Goal: Register for event/course

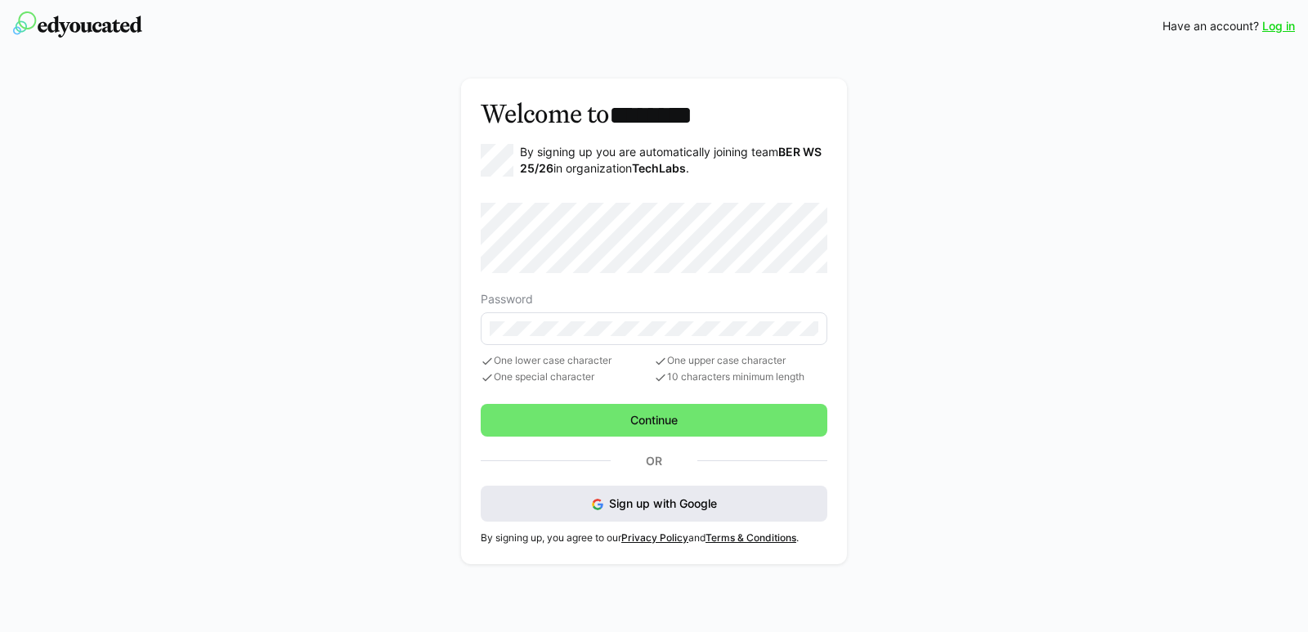
click at [597, 508] on img at bounding box center [597, 504] width 11 height 11
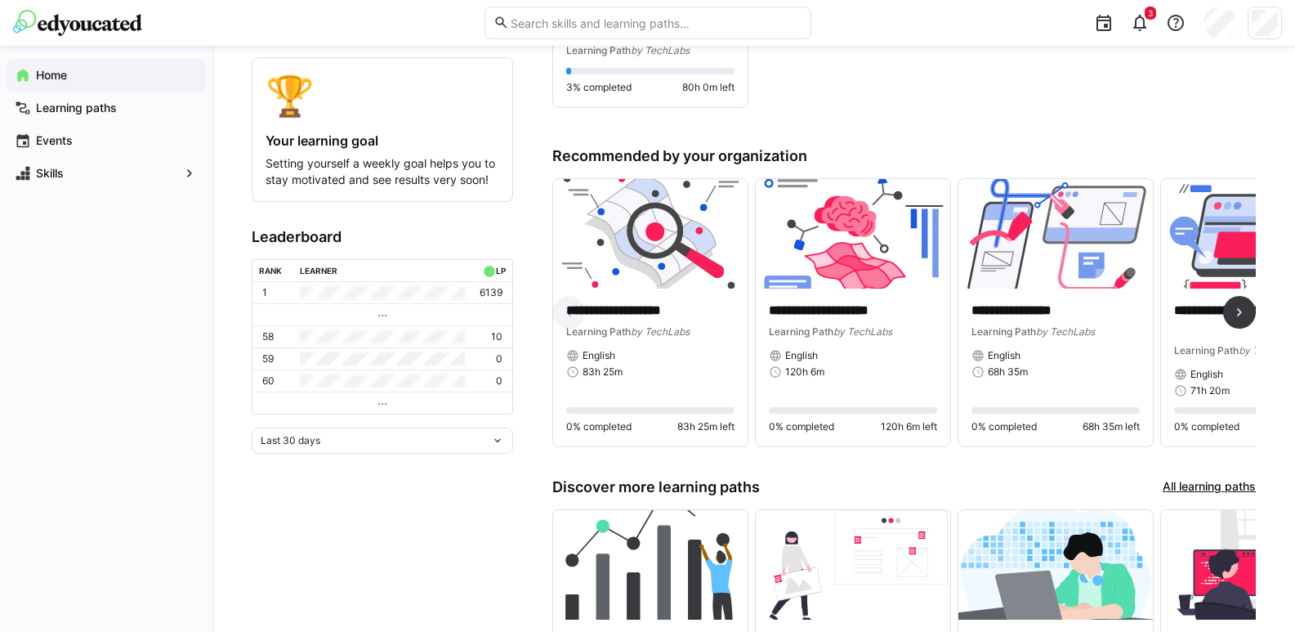
scroll to position [248, 0]
click at [1242, 315] on eds-icon at bounding box center [1240, 311] width 16 height 16
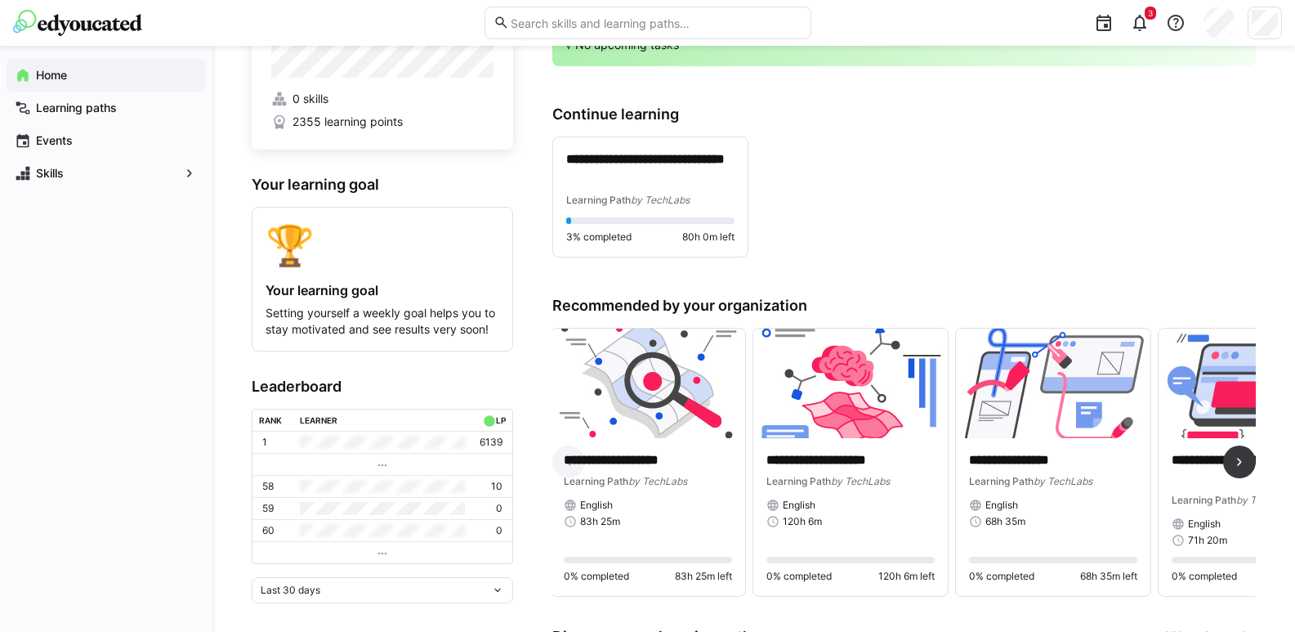
scroll to position [0, 0]
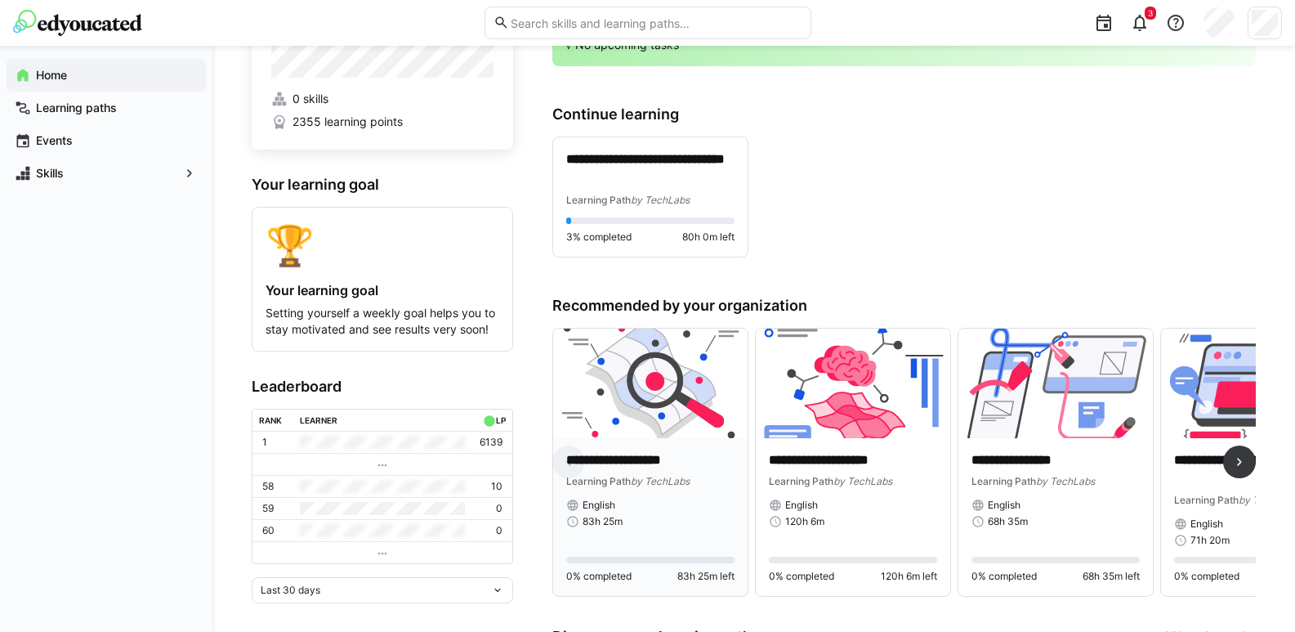
click at [650, 463] on p "**********" at bounding box center [650, 460] width 168 height 19
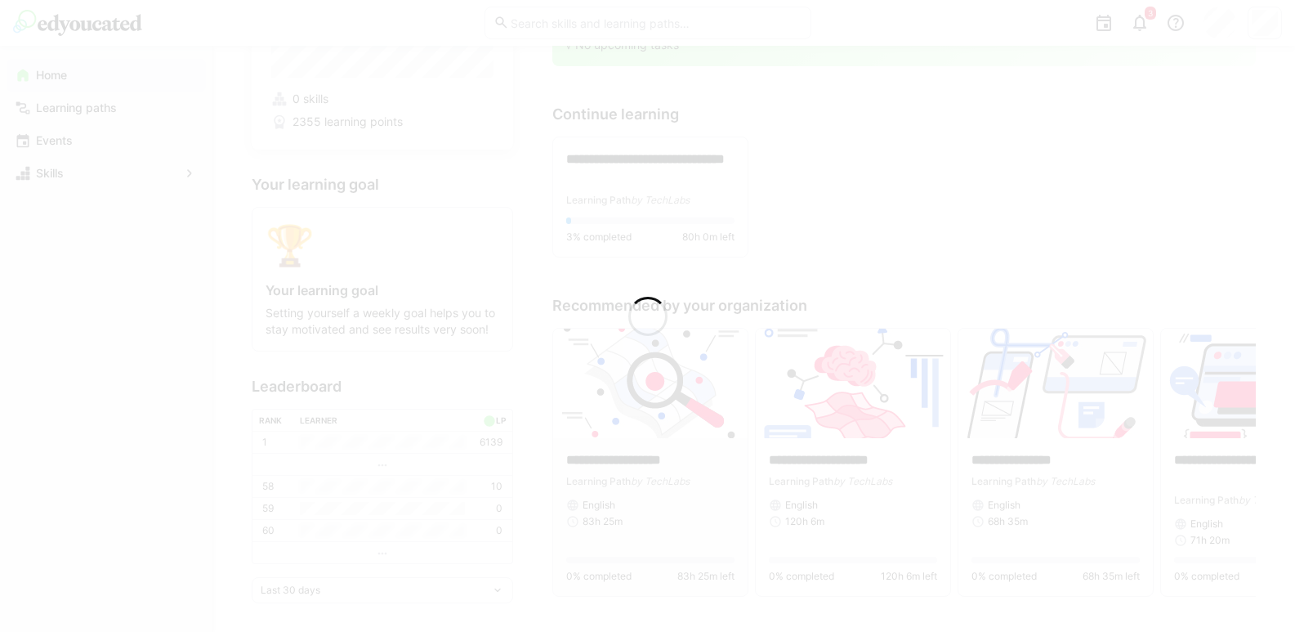
click at [638, 457] on div at bounding box center [647, 316] width 1295 height 632
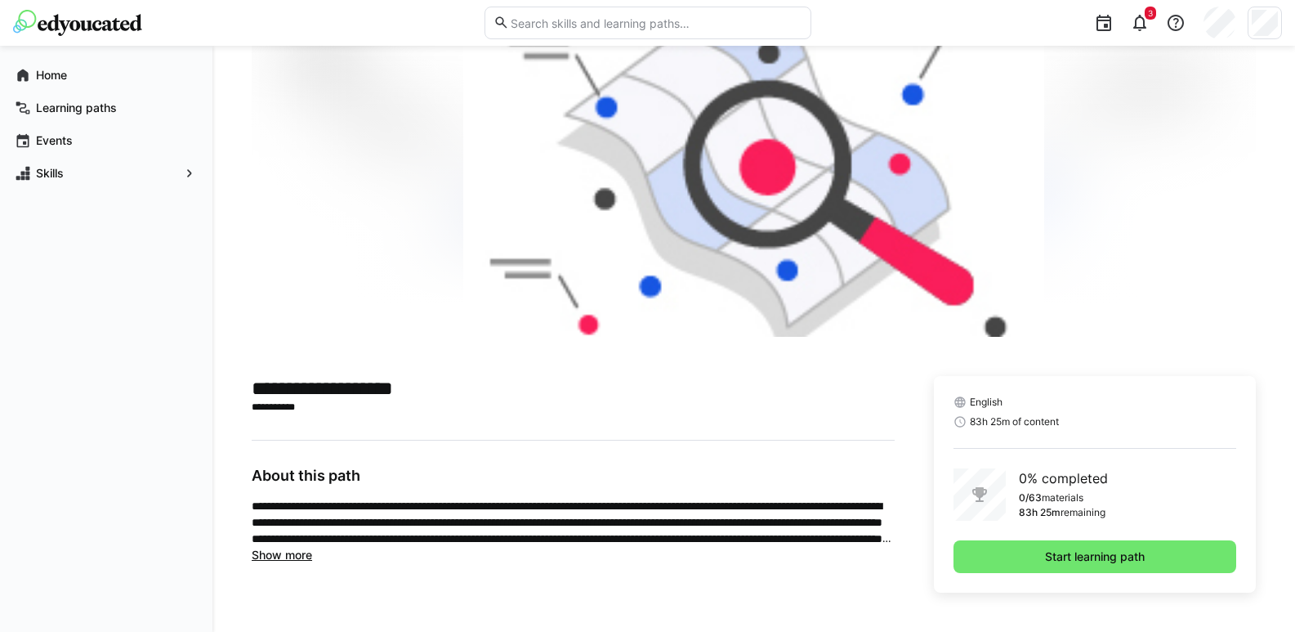
scroll to position [75, 0]
click at [0, 0] on app-navigation-label "Home" at bounding box center [0, 0] width 0 height 0
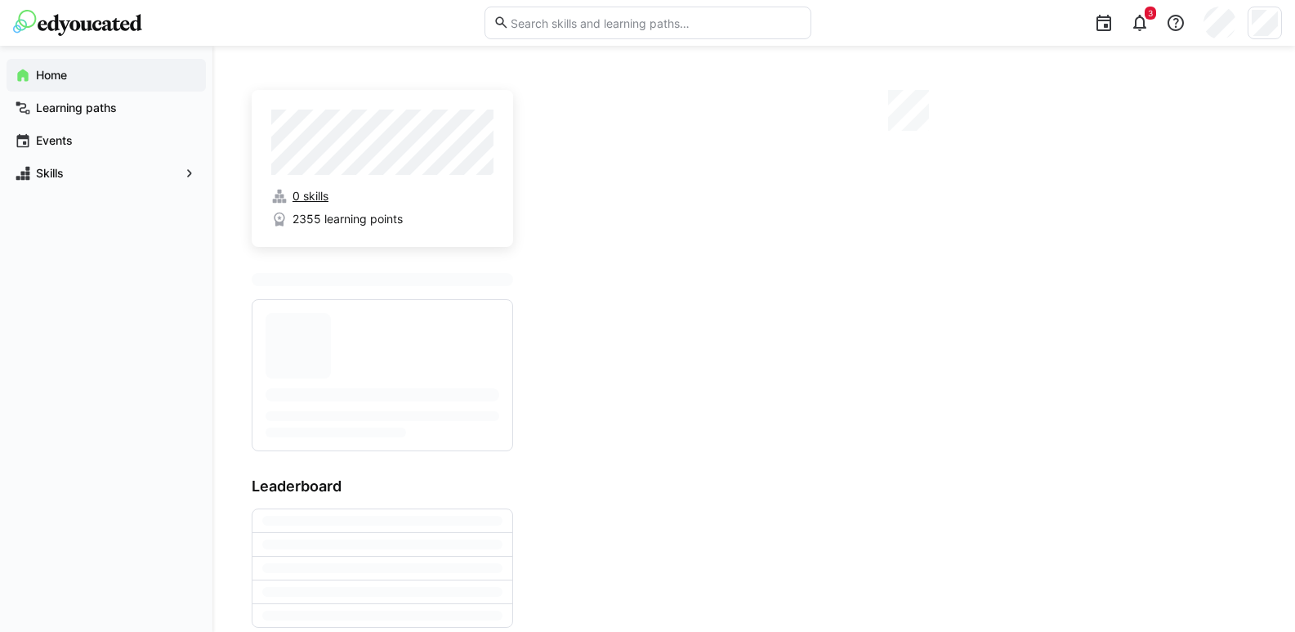
click at [312, 198] on span "0 skills" at bounding box center [311, 196] width 36 height 16
